Goal: Navigation & Orientation: Find specific page/section

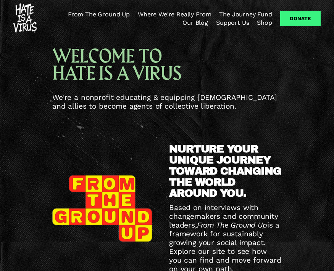
click at [146, 95] on span "We're a nonprofit educating & equipping Asian Americans and allies to become ag…" at bounding box center [165, 102] width 227 height 18
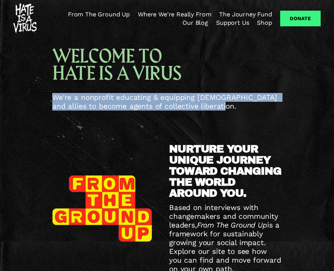
drag, startPoint x: 228, startPoint y: 106, endPoint x: 43, endPoint y: 98, distance: 185.9
click at [43, 98] on div "WELCOME TO HATE IS A VIRUS We're a nonprofit educating & equipping Asian Americ…" at bounding box center [167, 79] width 334 height 63
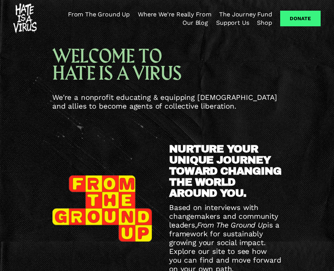
click at [106, 93] on span "We're a nonprofit educating & equipping Asian Americans and allies to become ag…" at bounding box center [165, 102] width 227 height 18
click at [97, 16] on link "From The Ground Up" at bounding box center [99, 14] width 62 height 8
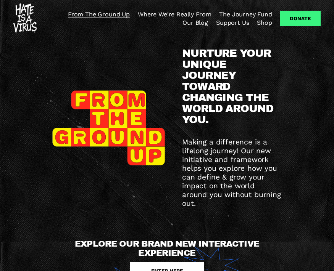
click at [182, 14] on link "Where We're Really From" at bounding box center [174, 14] width 73 height 8
